Goal: Task Accomplishment & Management: Complete application form

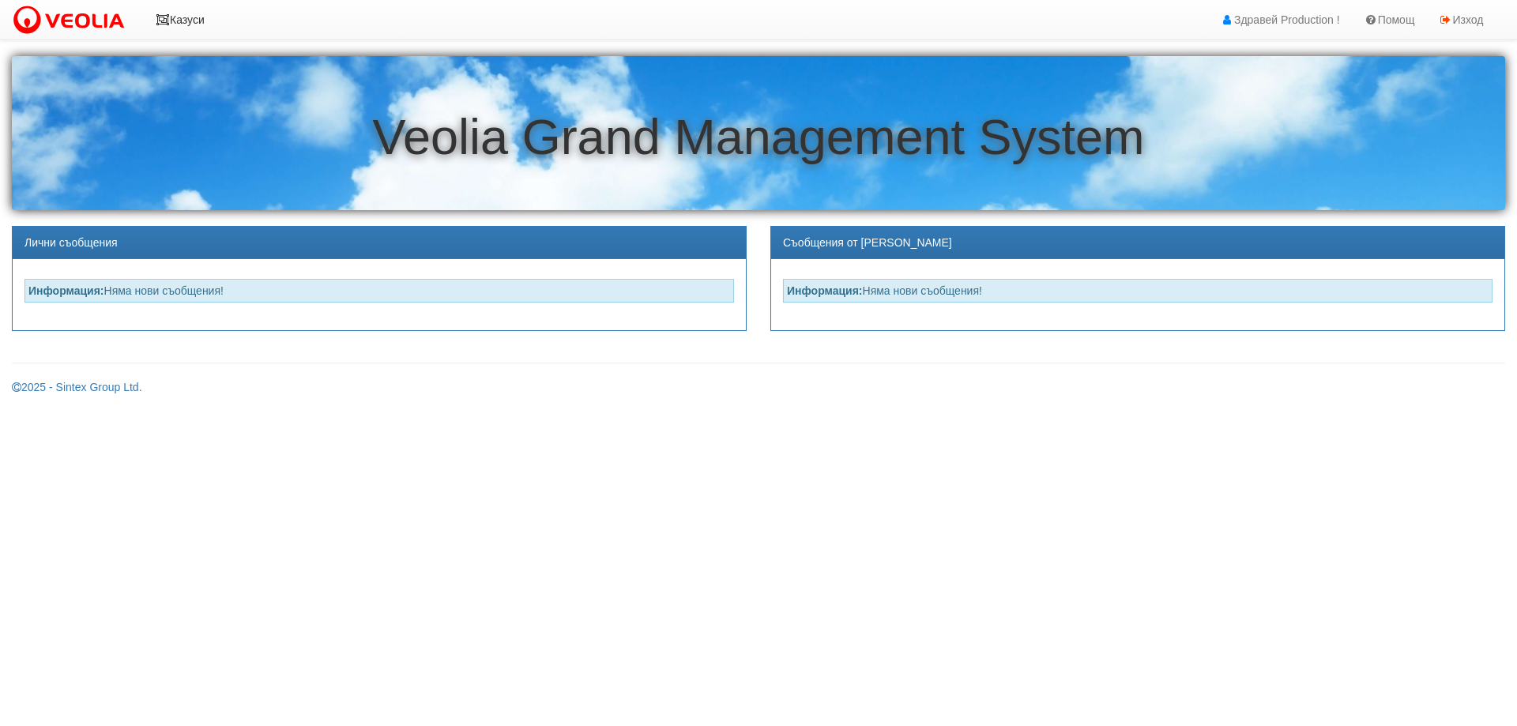
click at [195, 20] on link "Казуси" at bounding box center [180, 19] width 73 height 39
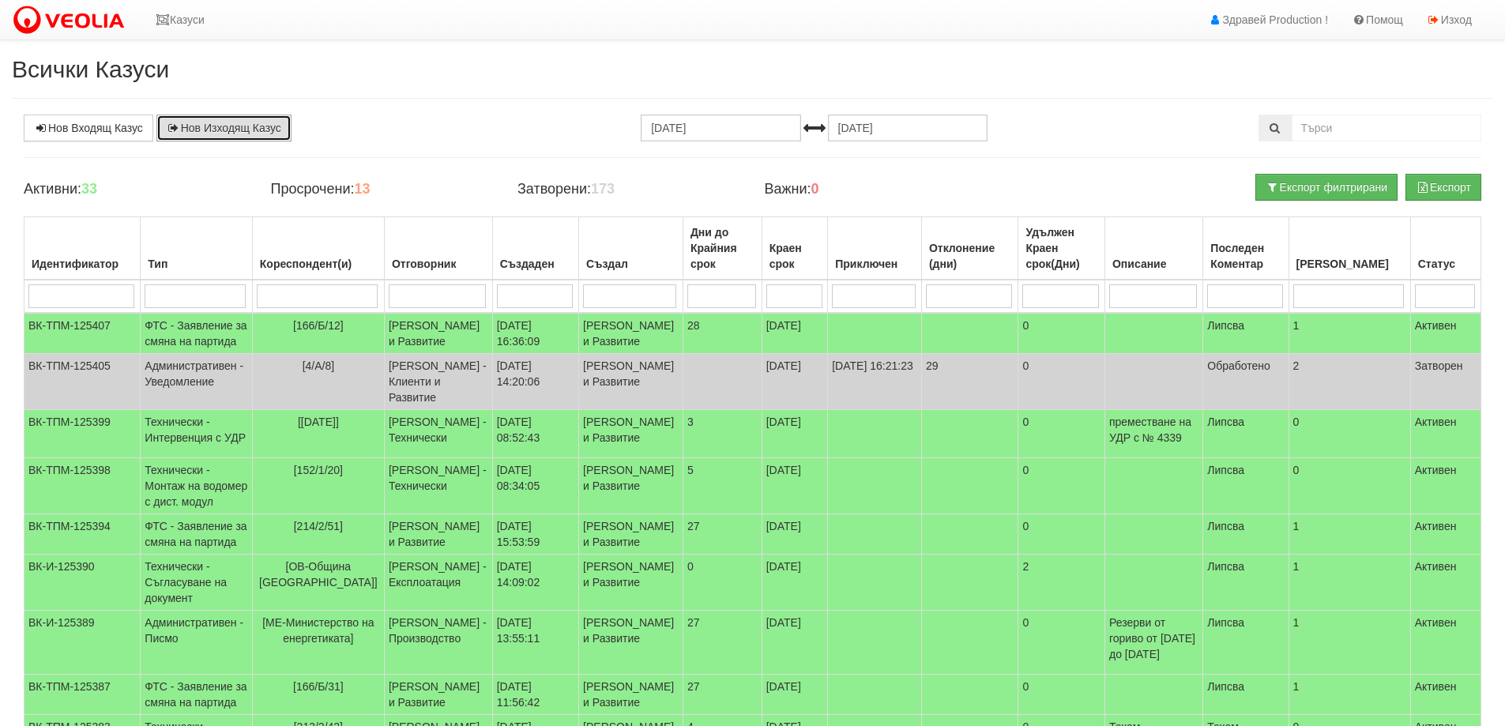
click at [209, 126] on link "Нов Изходящ Казус" at bounding box center [223, 128] width 135 height 27
click at [122, 124] on link "Нов Входящ Казус" at bounding box center [89, 128] width 130 height 27
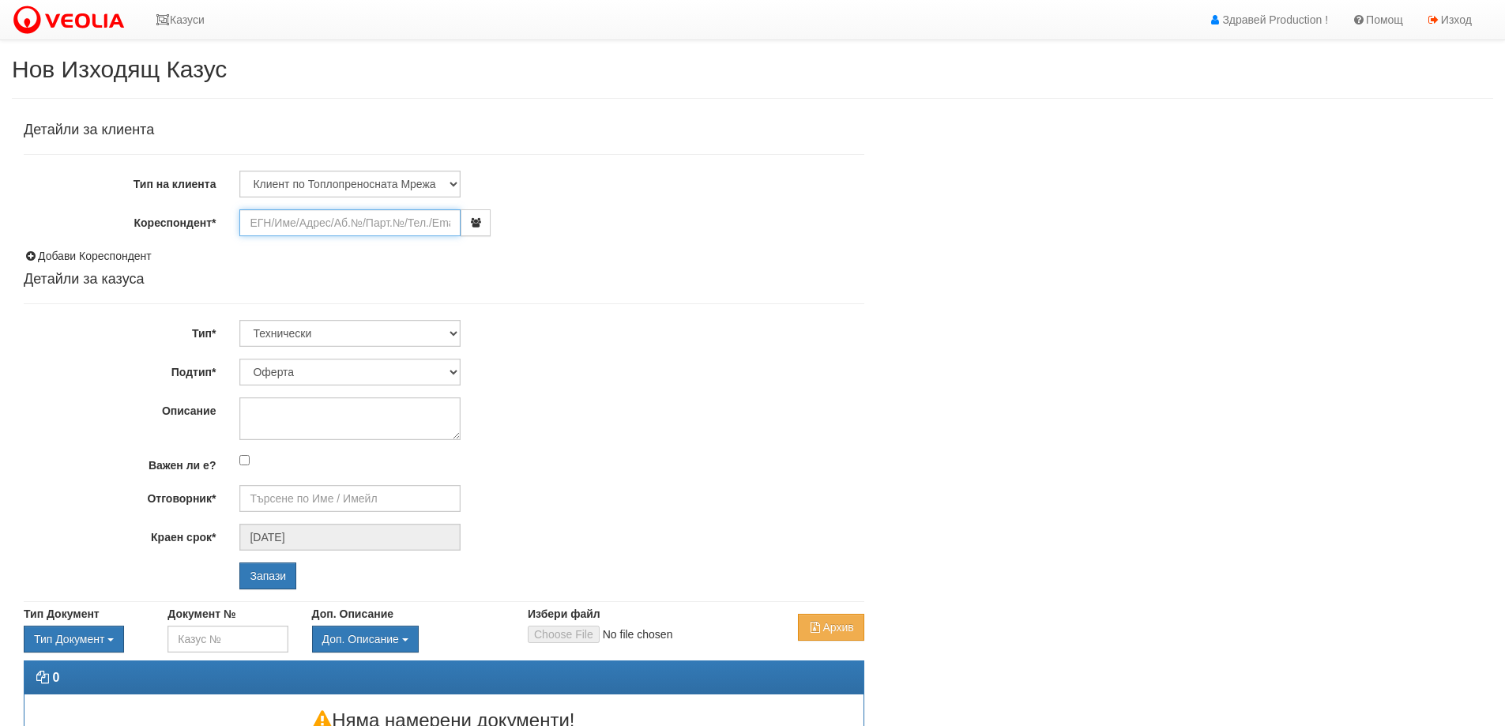
click at [265, 224] on input "Кореспондент*" at bounding box center [349, 222] width 221 height 27
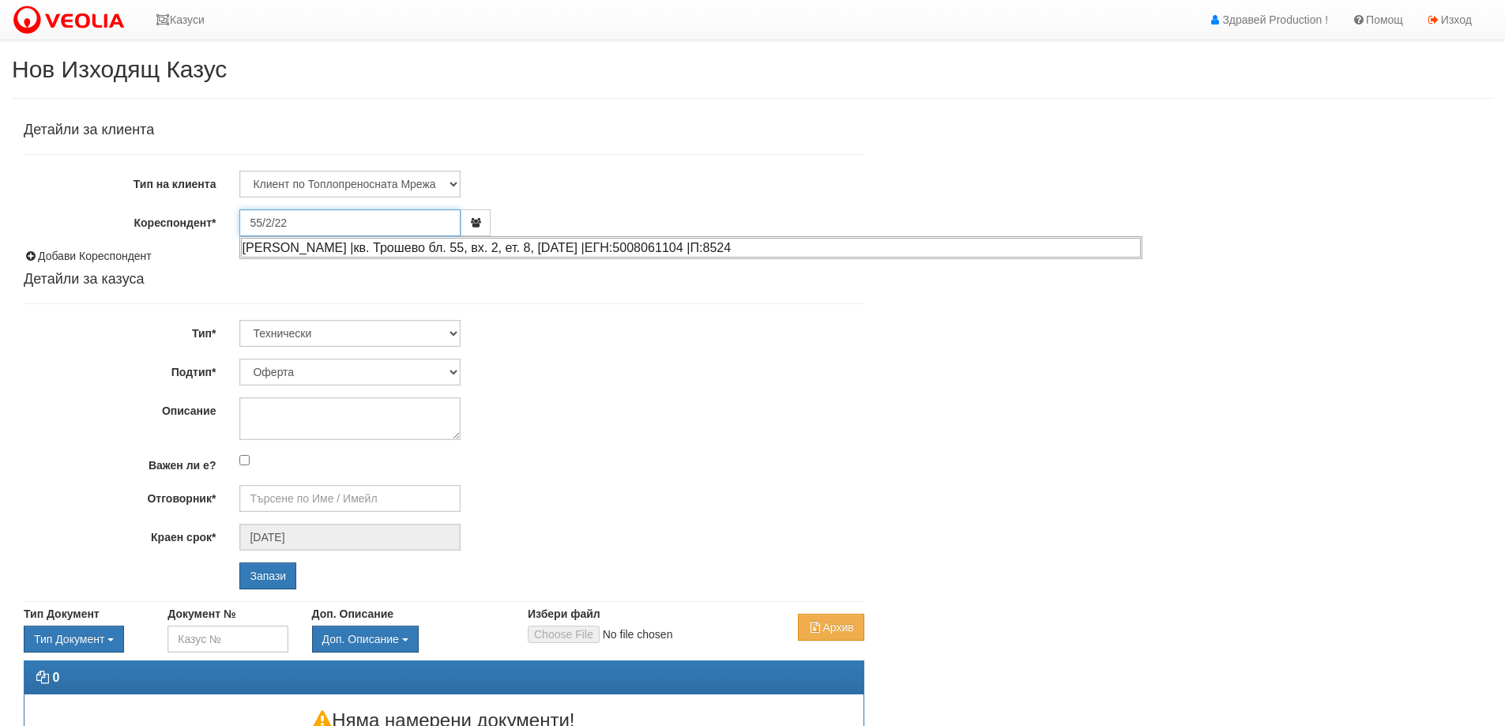
click at [378, 249] on div "ЕНЧО ИЛИЕВ НЕДЕЛЧЕВ |кв. Трошево бл. 55, вх. 2, ет. 8, ап. 22 |ЕГН:5008061104 |…" at bounding box center [691, 248] width 900 height 20
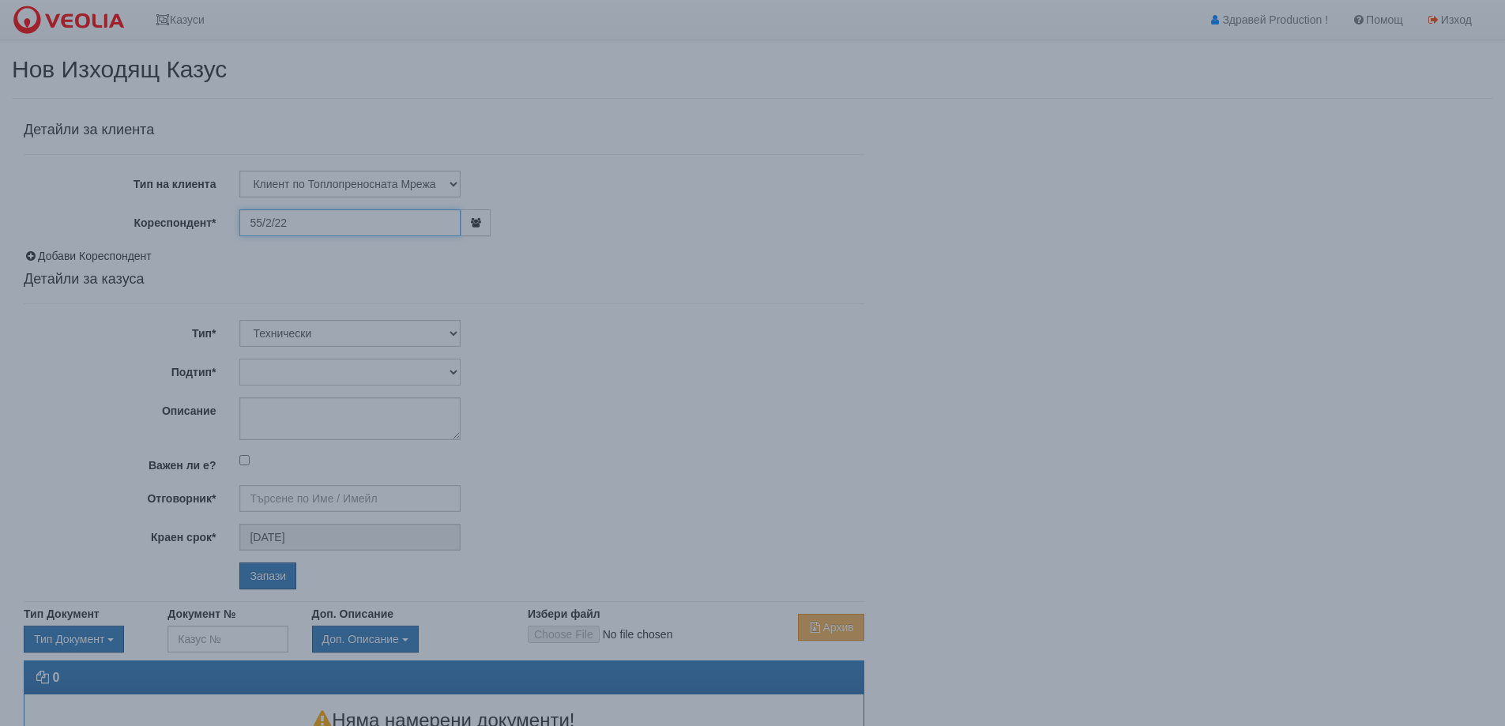
type input "Енчо Неделчев"
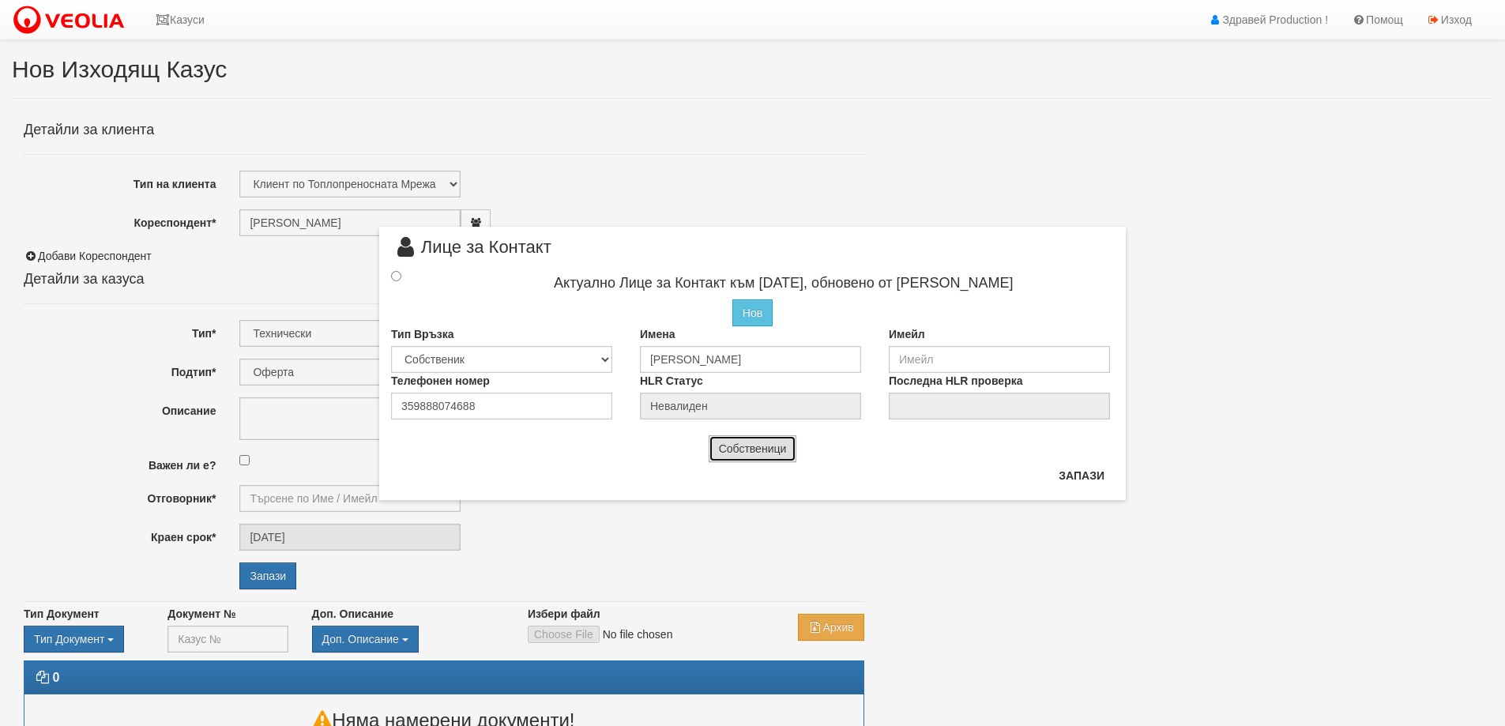
click at [775, 448] on button "Собственици" at bounding box center [753, 448] width 88 height 27
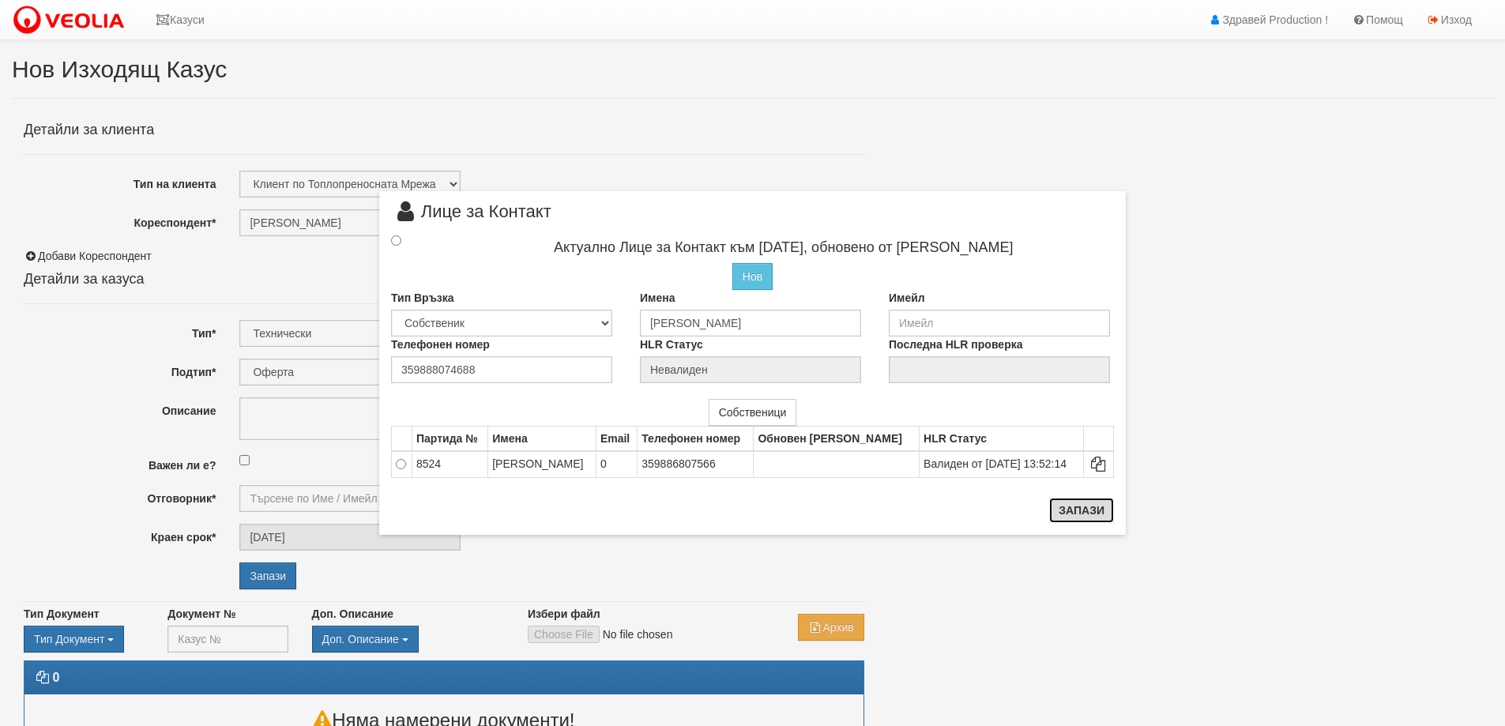
click at [1068, 513] on button "Запази" at bounding box center [1081, 510] width 65 height 25
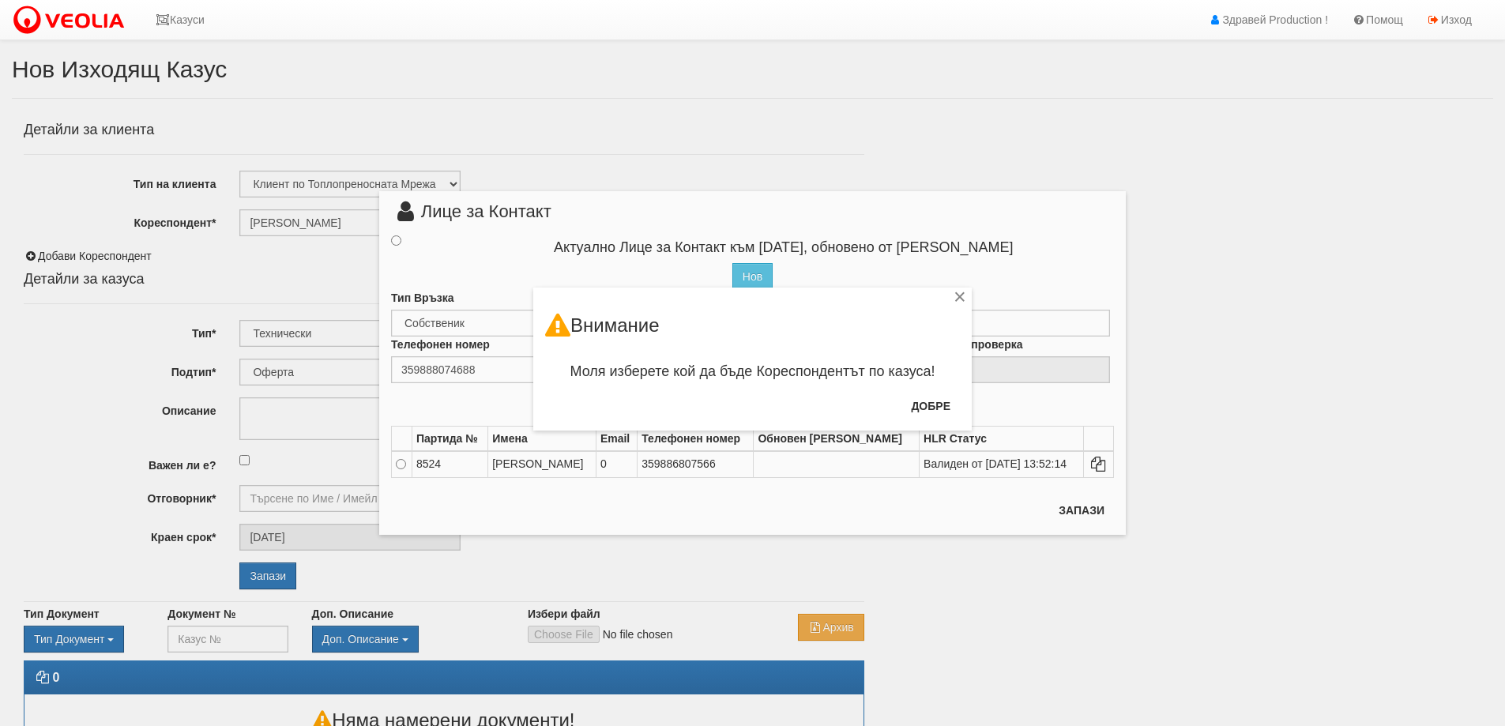
click at [397, 465] on div "× Внимание Моля изберете кой да бъде Кореспондентът по казуса! Добре" at bounding box center [752, 363] width 1505 height 726
click at [937, 400] on button "Добре" at bounding box center [930, 405] width 58 height 25
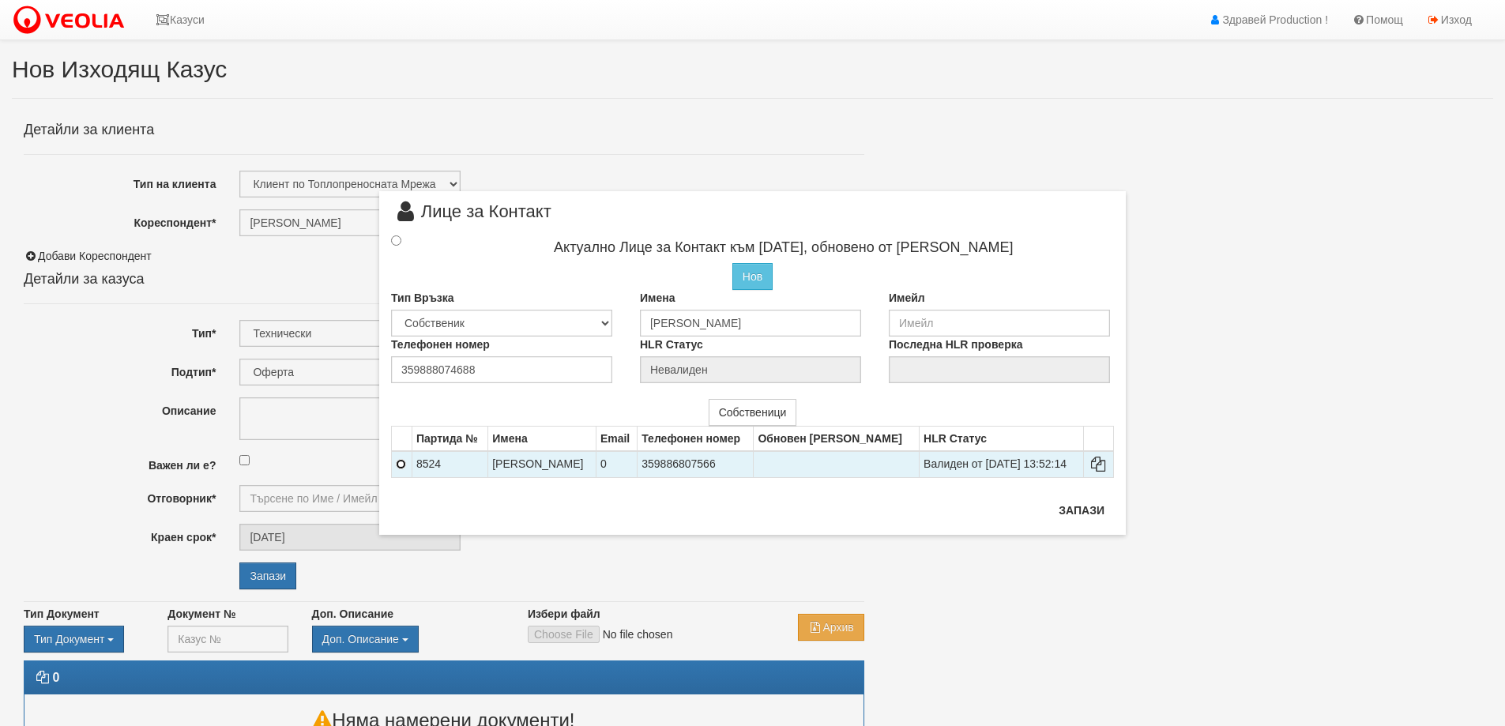
click at [399, 465] on input "radio" at bounding box center [401, 464] width 10 height 10
radio input "true"
type input "[PERSON_NAME]"
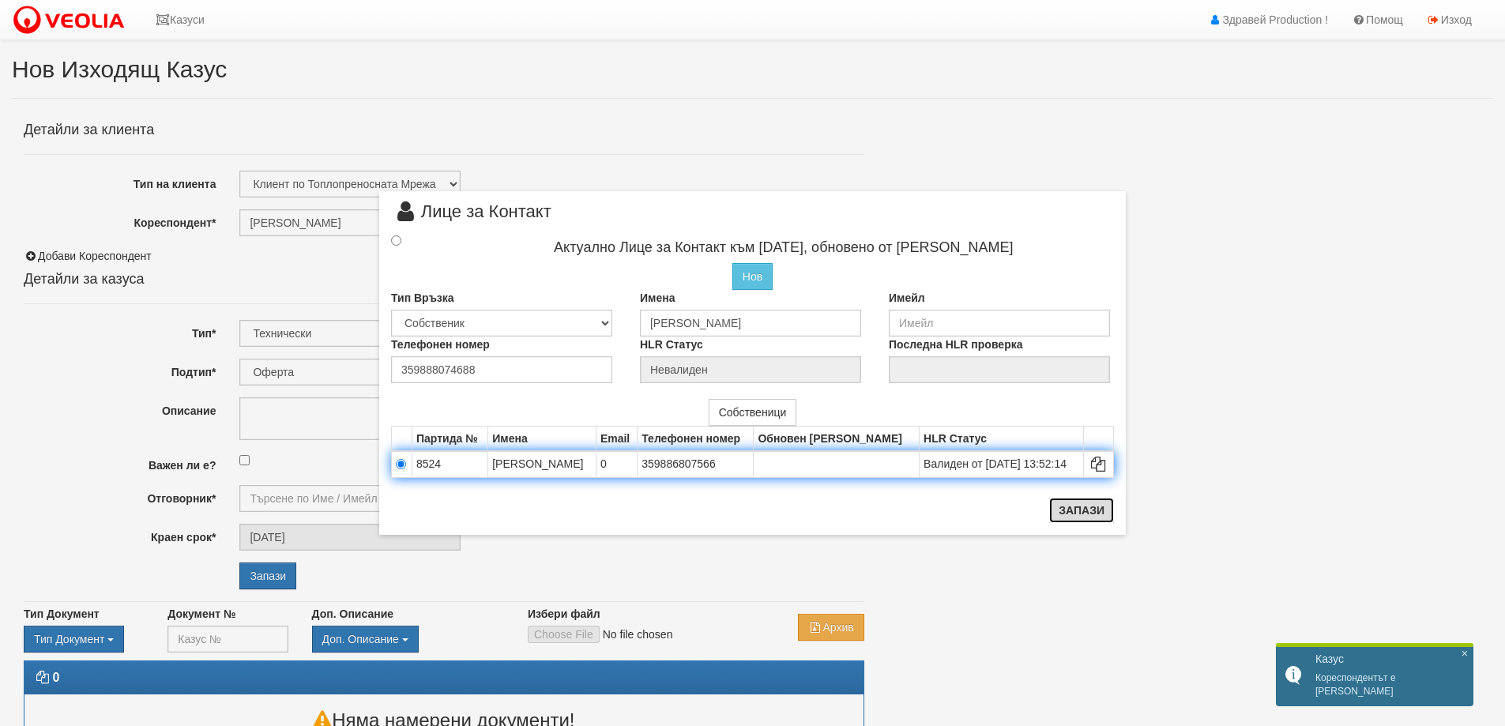
click at [1071, 498] on button "Запази" at bounding box center [1081, 510] width 65 height 25
radio input "true"
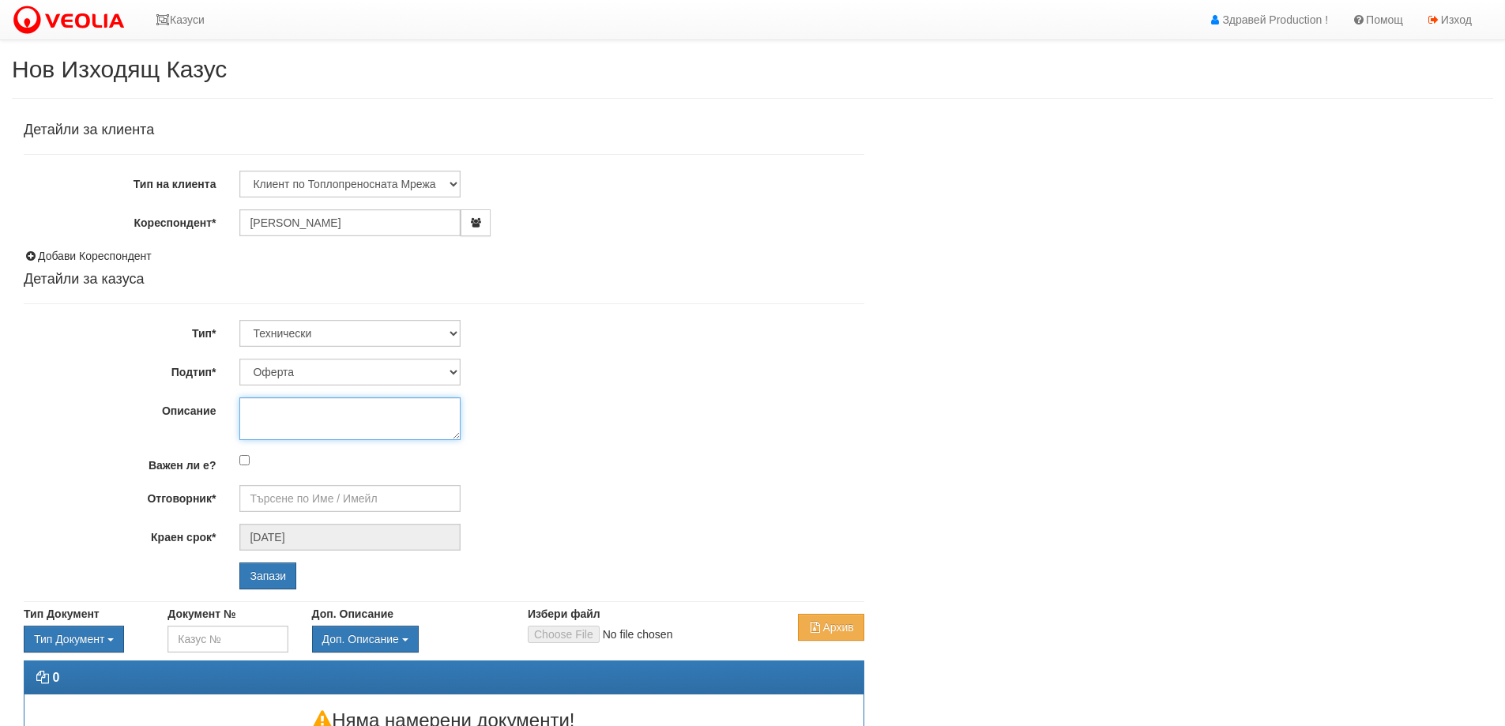
click at [290, 410] on textarea "Описание" at bounding box center [349, 418] width 221 height 43
type textarea "Теч в [GEOGRAPHIC_DATA]"
click at [455, 374] on select "Оферта Писмо Друго" at bounding box center [349, 372] width 221 height 27
click at [478, 352] on div "Детайли за клиента Тип на клиента Клиент по Топлопреносната Мрежа Институция Па…" at bounding box center [444, 355] width 841 height 467
click at [273, 569] on input "Запази" at bounding box center [267, 575] width 57 height 27
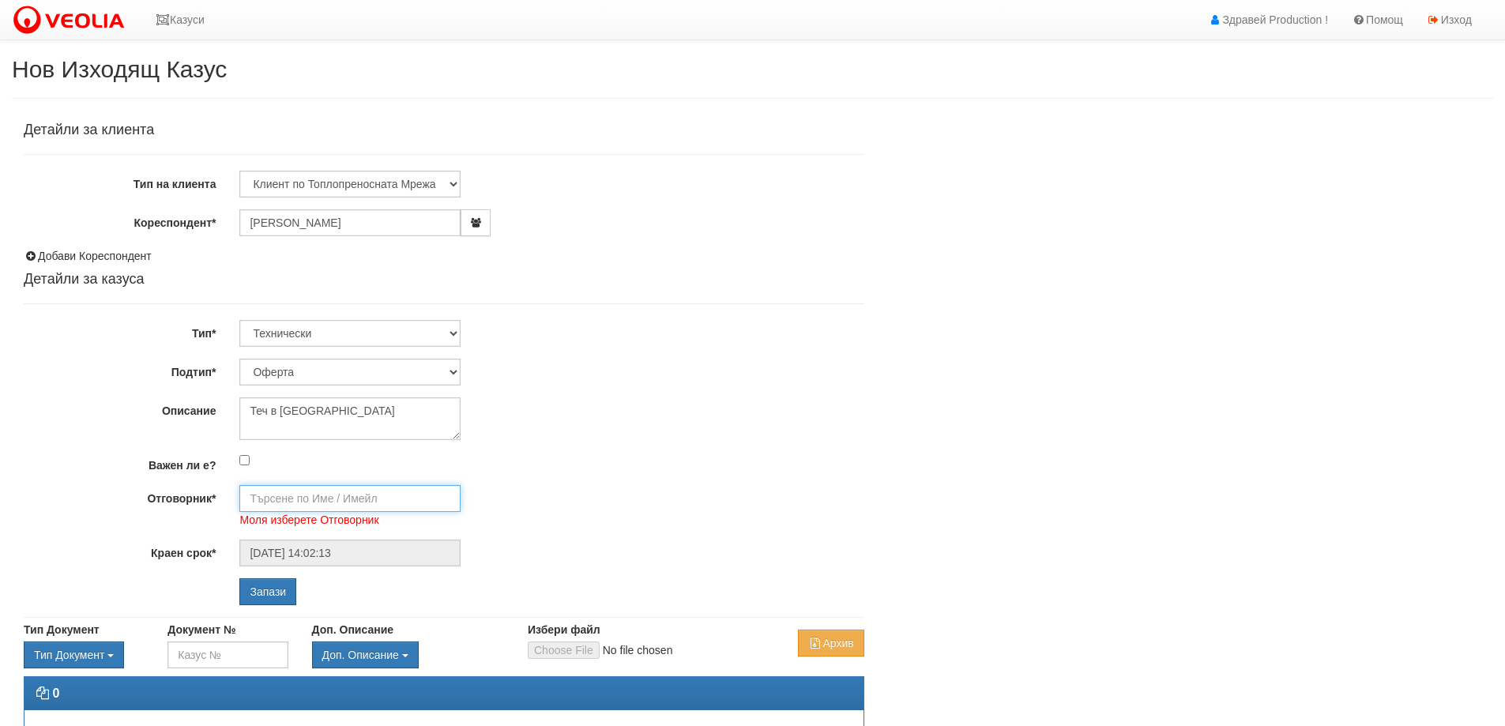
click at [312, 493] on input "Отговорник*" at bounding box center [349, 498] width 221 height 27
click at [517, 465] on div at bounding box center [552, 460] width 648 height 17
click at [450, 332] on select "Технически ФТС Търговски Административен Производствен Експлоатационен Финансов…" at bounding box center [349, 333] width 221 height 27
click at [488, 337] on div "Технически ФТС Търговски Административен Производствен Експлоатационен Финансов…" at bounding box center [552, 333] width 648 height 27
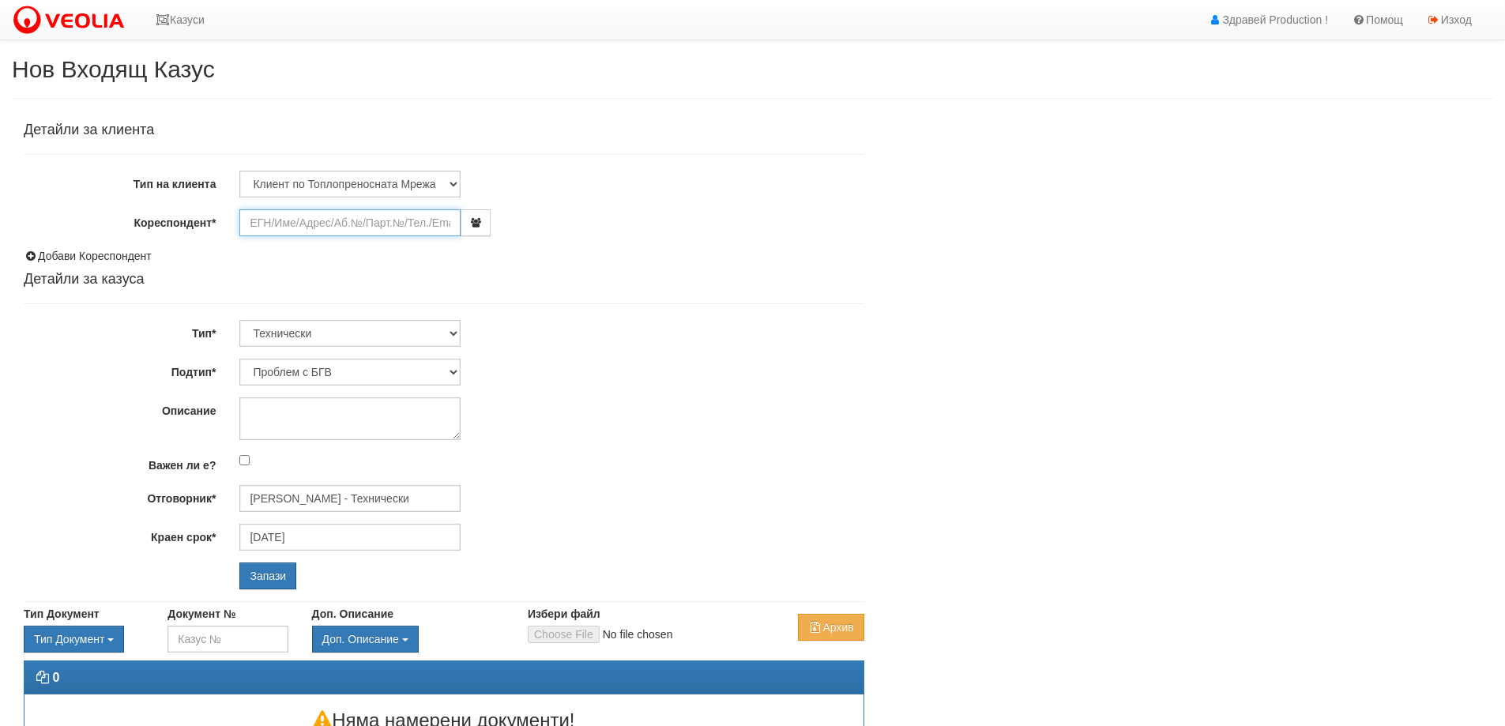
click at [291, 225] on input "Кореспондент*" at bounding box center [349, 222] width 221 height 27
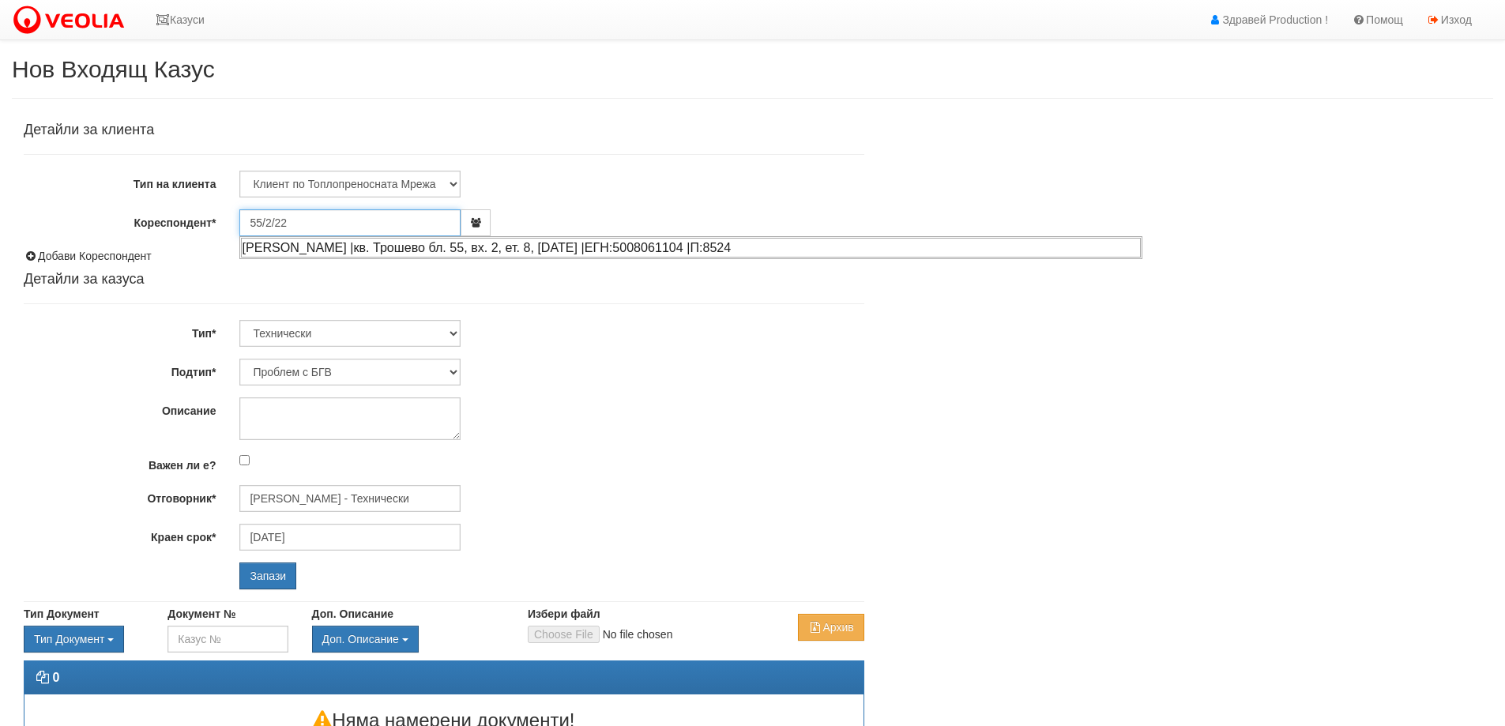
click at [304, 243] on div "[PERSON_NAME] |кв. Трошево бл. 55, вх. 2, ет. 8, [DATE] |ЕГН:5008061104 |П:8524" at bounding box center [691, 248] width 900 height 20
type input "[PERSON_NAME]"
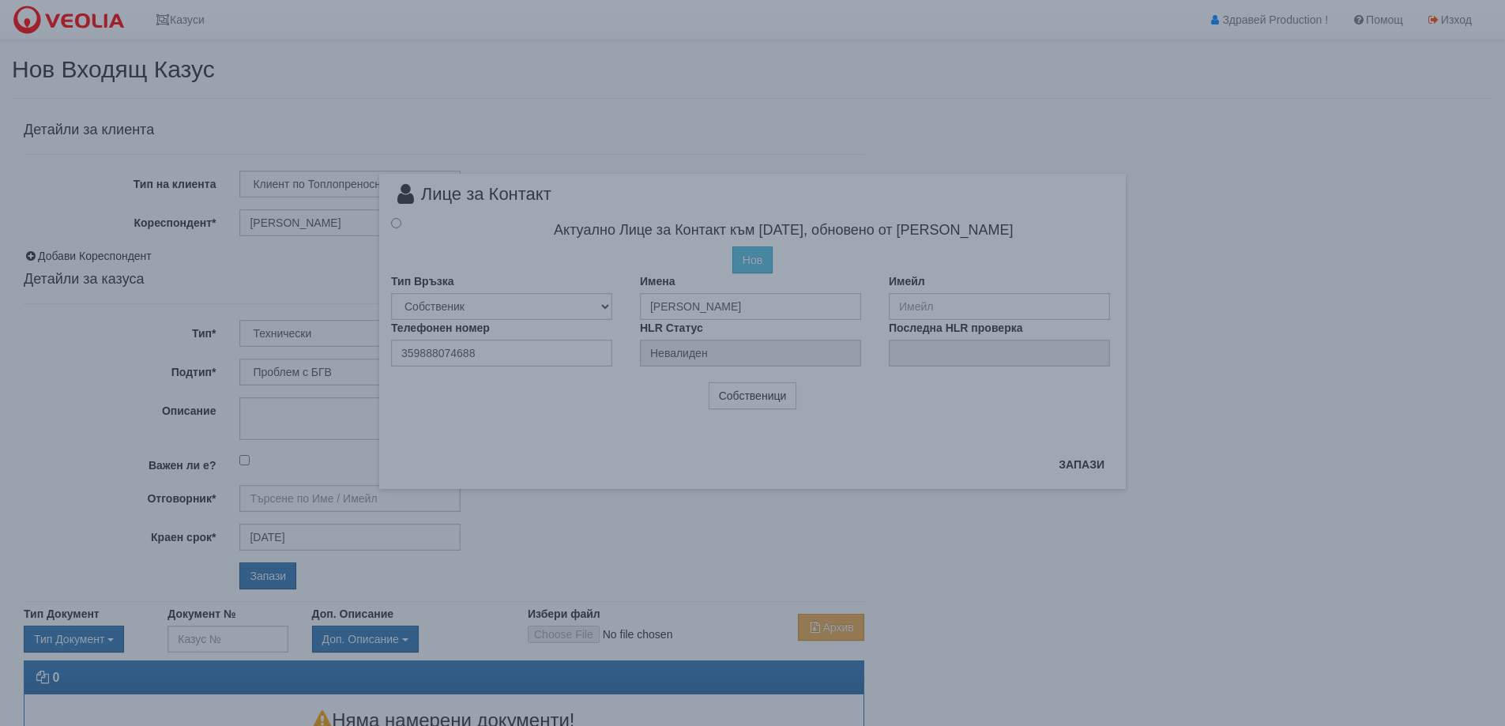
type input "[PERSON_NAME] - Технически"
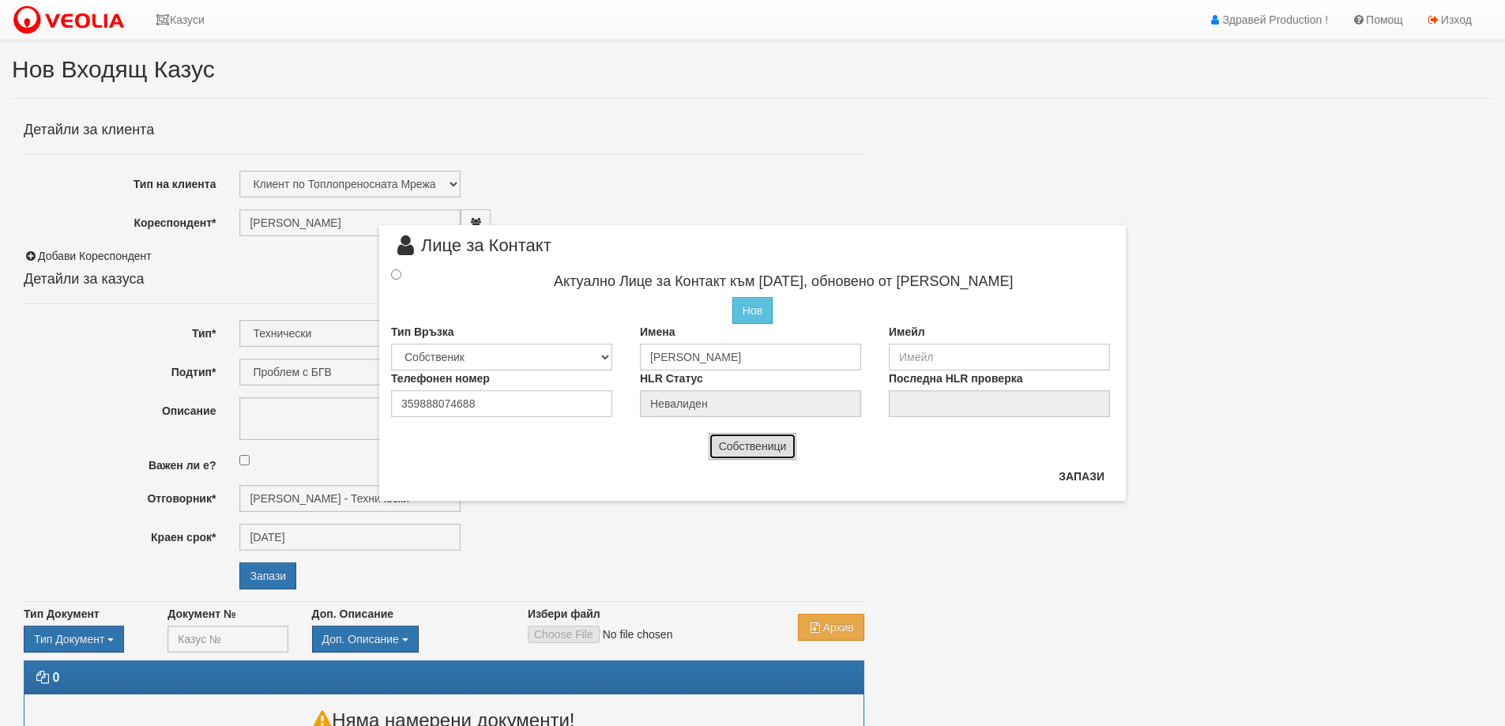
click at [752, 447] on button "Собственици" at bounding box center [753, 446] width 88 height 27
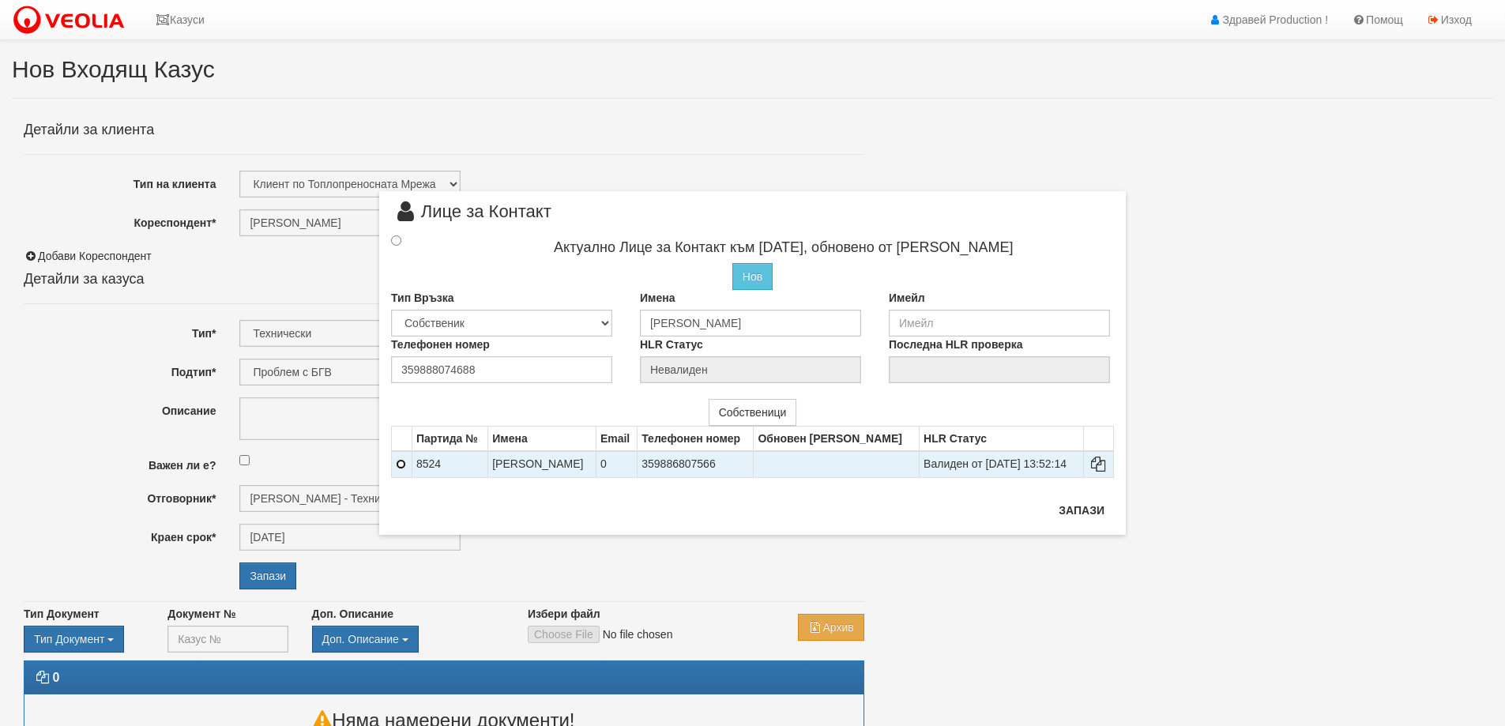
click at [401, 461] on input "radio" at bounding box center [401, 464] width 10 height 10
radio input "true"
type input "[PERSON_NAME]"
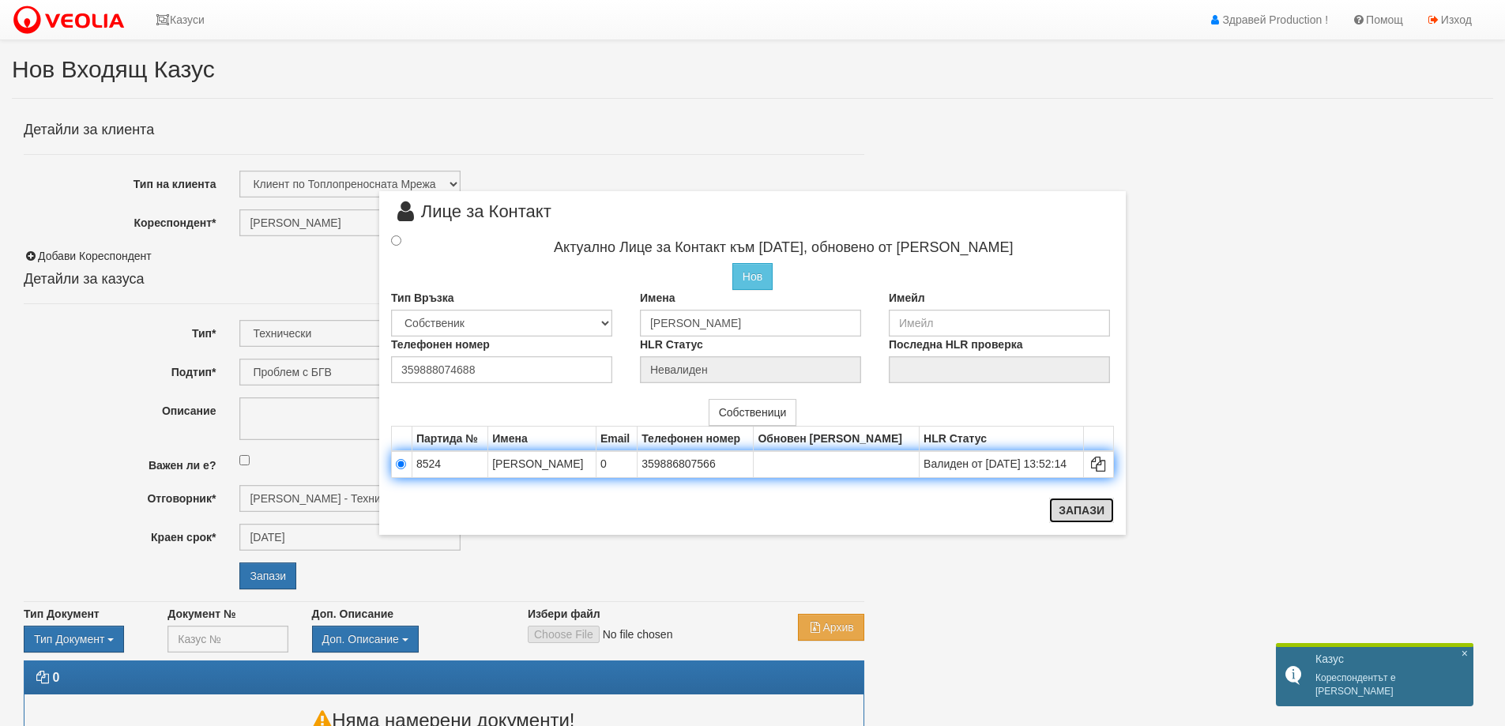
click at [1093, 505] on button "Запази" at bounding box center [1081, 510] width 65 height 25
radio input "true"
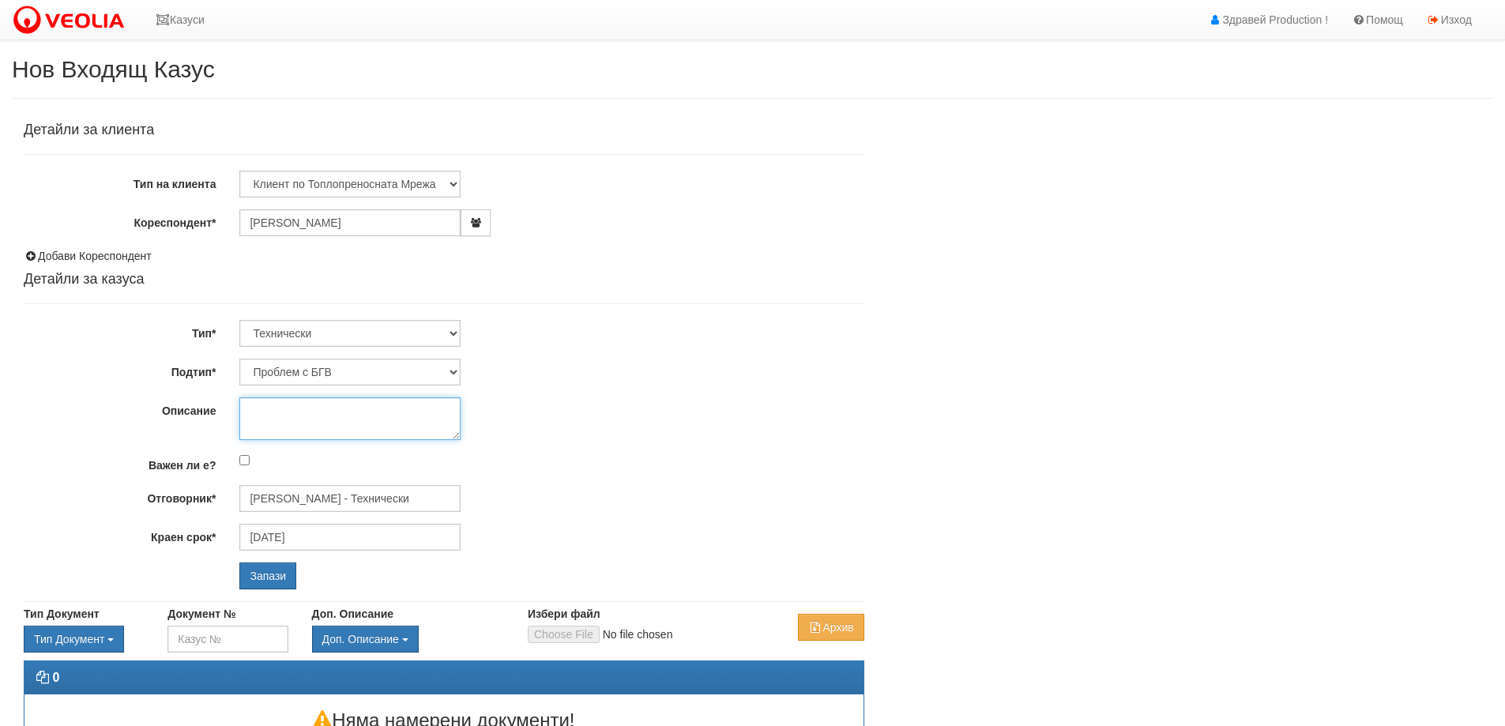
click at [295, 412] on textarea "Описание" at bounding box center [349, 418] width 221 height 43
type textarea "Теч в [GEOGRAPHIC_DATA]"
click at [280, 574] on input "Запази" at bounding box center [267, 575] width 57 height 27
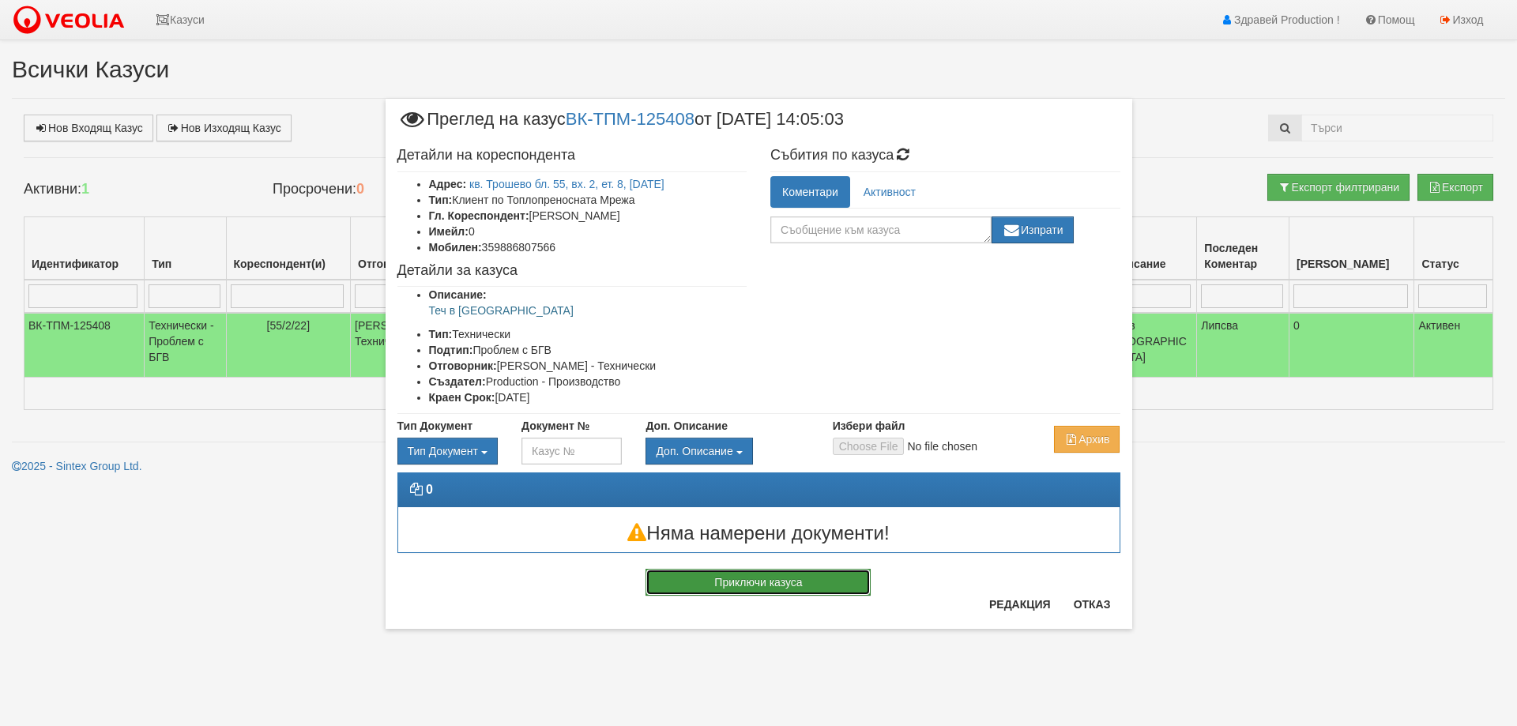
click at [810, 585] on button "Приключи казуса" at bounding box center [757, 582] width 225 height 27
